Goal: Check status: Check status

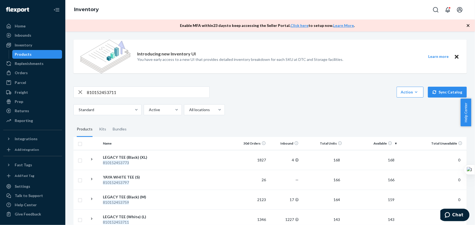
click at [129, 94] on input "810152453711" at bounding box center [148, 92] width 123 height 11
paste input "032"
type input "810152453032"
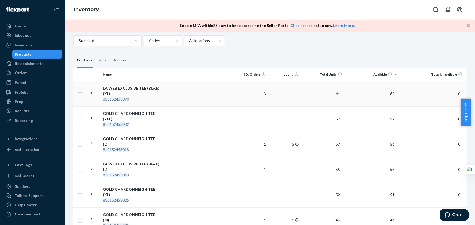
scroll to position [82, 0]
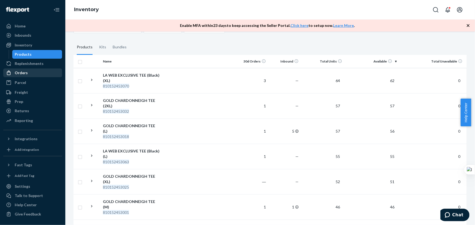
click at [32, 74] on div "Orders" at bounding box center [33, 73] width 58 height 8
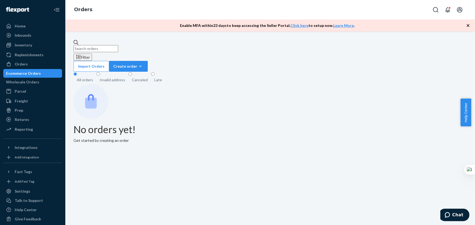
click at [115, 48] on input "text" at bounding box center [96, 48] width 45 height 7
paste input "BEY280423"
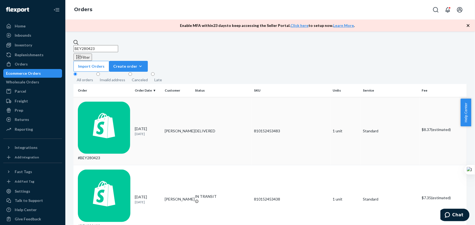
type input "BEY280423"
click at [109, 102] on div "#BEY280423" at bounding box center [104, 131] width 53 height 59
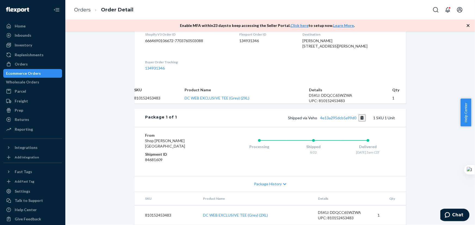
scroll to position [178, 0]
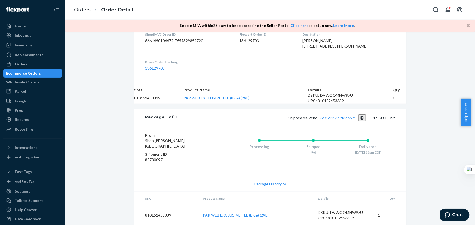
scroll to position [82, 0]
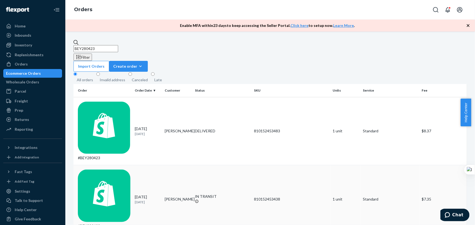
click at [104, 170] on div "#BEY280423" at bounding box center [104, 199] width 53 height 59
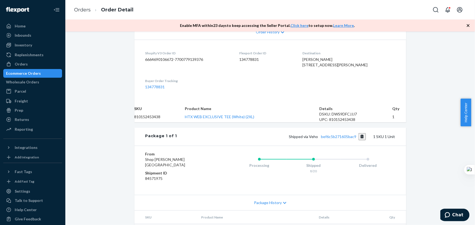
scroll to position [191, 0]
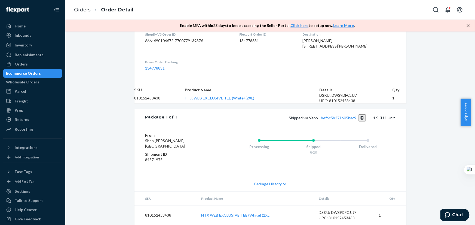
click at [149, 210] on td "810152453438" at bounding box center [165, 216] width 62 height 20
copy td "810152453438"
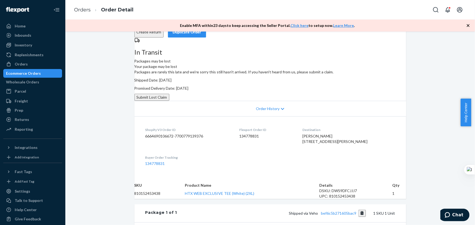
scroll to position [0, 0]
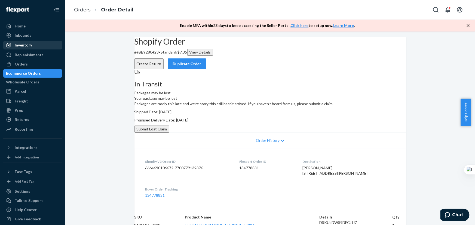
click at [21, 42] on div "Inventory" at bounding box center [23, 44] width 17 height 5
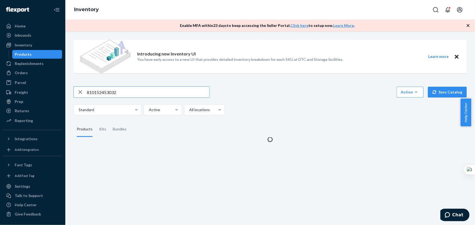
click at [117, 90] on input "810152453032" at bounding box center [148, 92] width 123 height 11
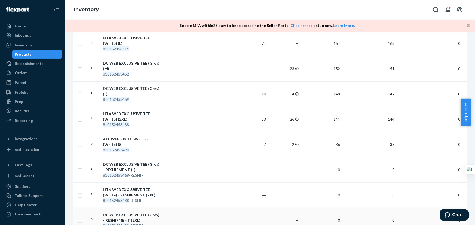
scroll to position [242, 0]
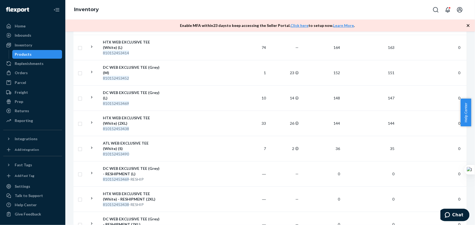
click at [328, 10] on div "Inventory" at bounding box center [270, 10] width 410 height 20
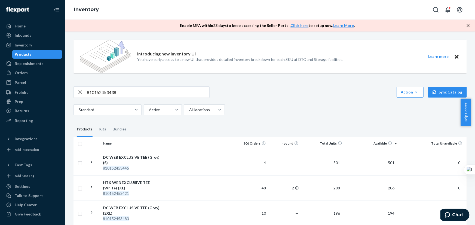
click at [138, 91] on input "810152453438" at bounding box center [148, 92] width 123 height 11
paste input "2943"
type input "810152452943"
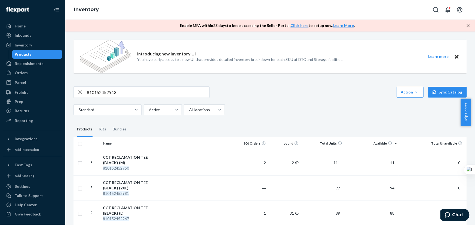
scroll to position [141, 0]
